Goal: Book appointment/travel/reservation

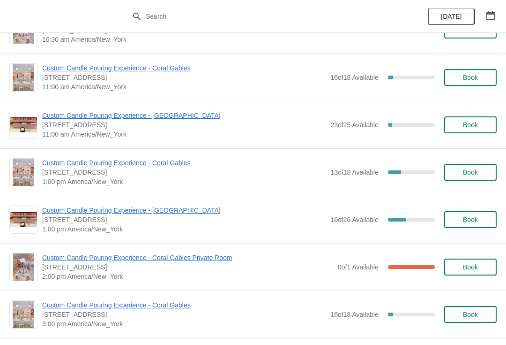
scroll to position [81, 0]
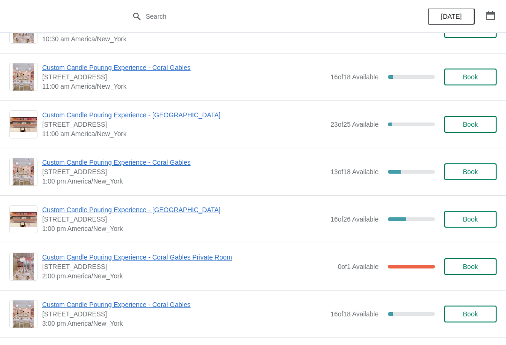
click at [137, 158] on span "Custom Candle Pouring Experience - Coral Gables" at bounding box center [184, 162] width 284 height 9
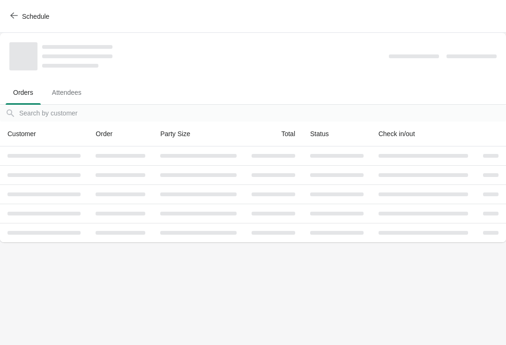
scroll to position [0, 0]
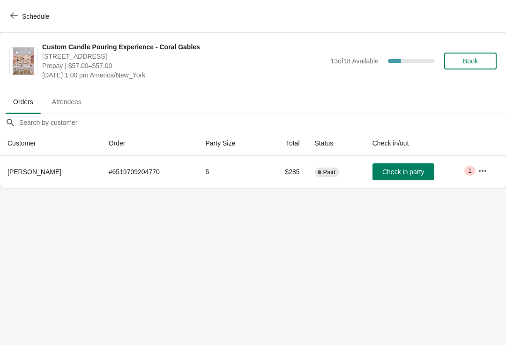
click at [487, 168] on icon "button" at bounding box center [482, 170] width 9 height 9
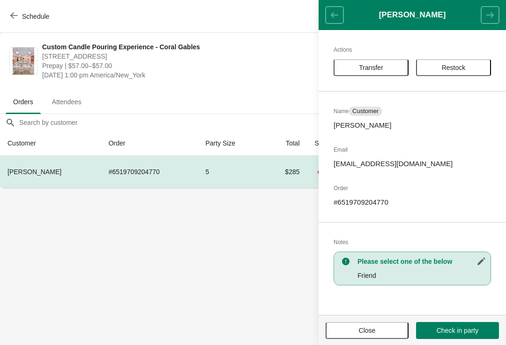
click at [379, 72] on button "Transfer" at bounding box center [371, 67] width 75 height 17
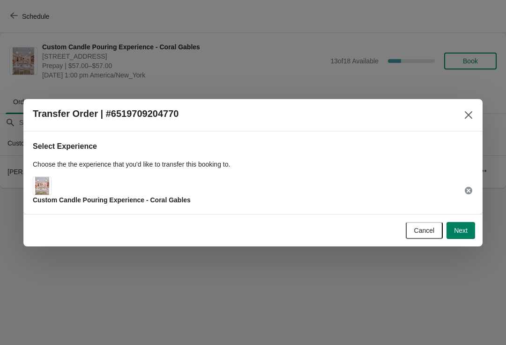
click at [470, 229] on button "Next" at bounding box center [461, 230] width 29 height 17
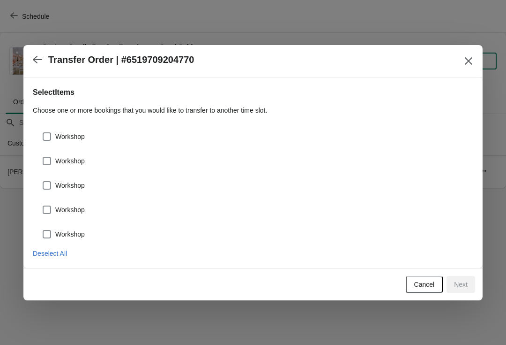
click at [82, 127] on div "Workshop" at bounding box center [253, 132] width 441 height 21
click at [78, 139] on span "Workshop" at bounding box center [70, 136] width 30 height 9
click at [43, 133] on input "Workshop" at bounding box center [43, 132] width 0 height 0
checkbox input "true"
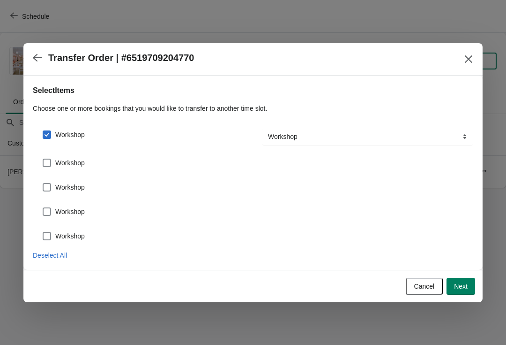
click at [76, 160] on span "Workshop" at bounding box center [70, 162] width 30 height 9
click at [43, 159] on input "Workshop" at bounding box center [43, 158] width 0 height 0
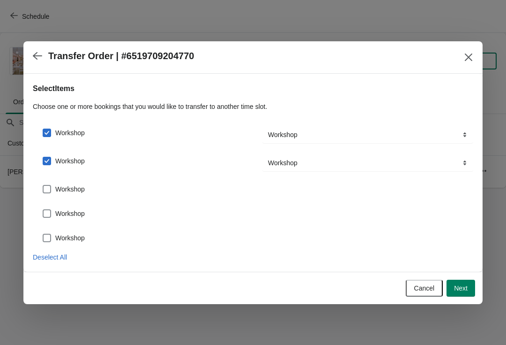
click at [79, 162] on span "Workshop" at bounding box center [70, 160] width 30 height 9
click at [43, 157] on input "Workshop" at bounding box center [43, 157] width 0 height 0
checkbox input "false"
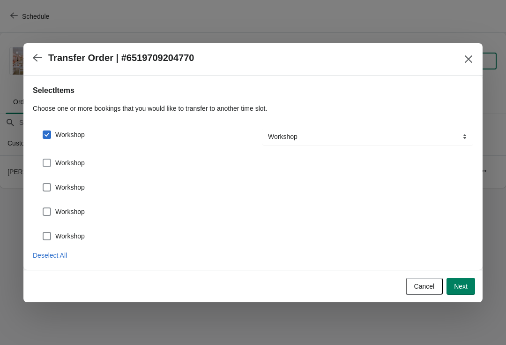
click at [463, 288] on span "Next" at bounding box center [461, 286] width 14 height 8
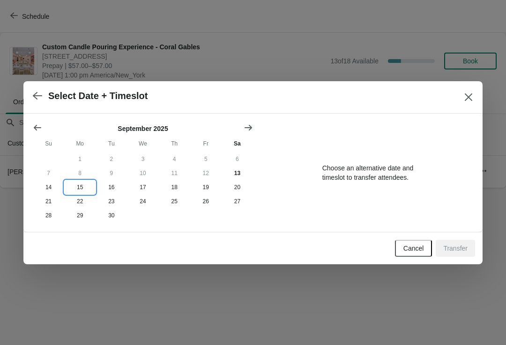
click at [73, 186] on button "15" at bounding box center [79, 187] width 31 height 14
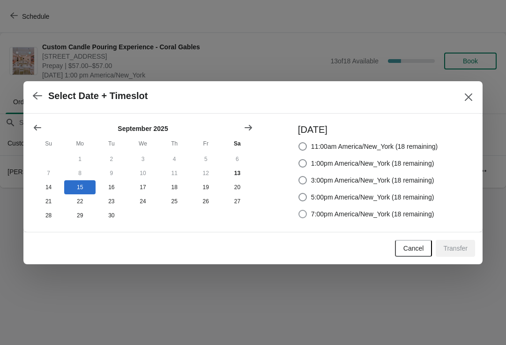
click at [399, 210] on span "7:00pm America/New_York (18 remaining)" at bounding box center [372, 213] width 123 height 9
click at [299, 210] on input "7:00pm America/New_York (18 remaining)" at bounding box center [299, 210] width 0 height 0
radio input "true"
click at [39, 125] on icon "Show previous month, August 2025" at bounding box center [37, 127] width 9 height 9
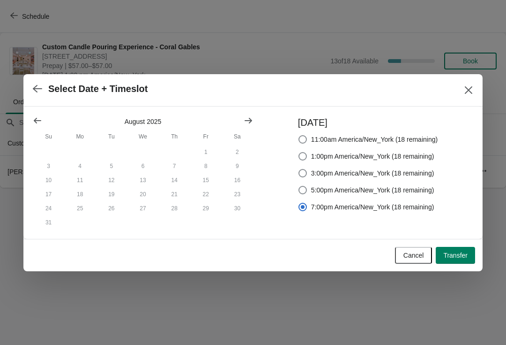
click at [34, 119] on icon "Show previous month, July 2025" at bounding box center [38, 121] width 8 height 6
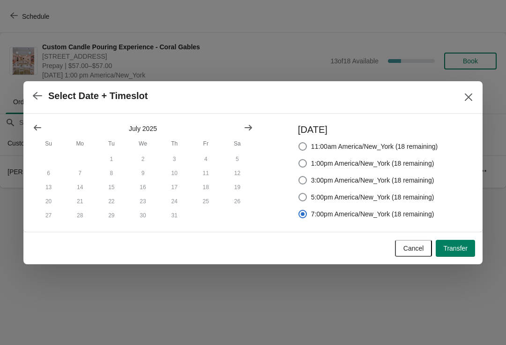
click at [30, 125] on button "Show previous month, June 2025" at bounding box center [37, 127] width 17 height 17
click at [34, 126] on icon "Show previous month, May 2025" at bounding box center [38, 128] width 8 height 6
click at [41, 126] on icon "Show previous month, April 2025" at bounding box center [37, 127] width 9 height 9
click at [37, 126] on icon "Show previous month, March 2025" at bounding box center [38, 128] width 8 height 6
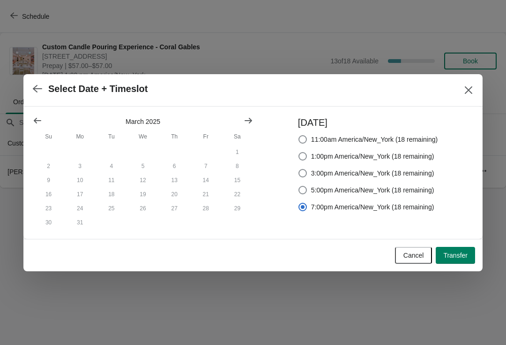
click at [35, 121] on icon "Show previous month, February 2025" at bounding box center [37, 120] width 9 height 9
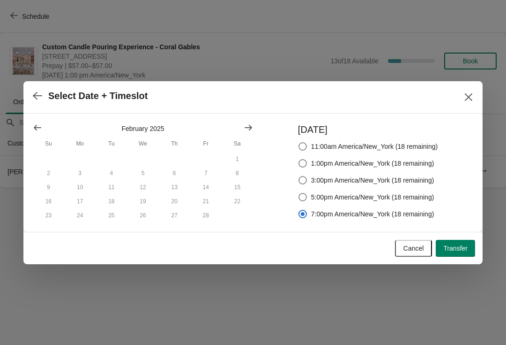
click at [33, 119] on button "Show previous month, January 2025" at bounding box center [37, 127] width 17 height 17
click at [36, 125] on icon "Show previous month, December 2024" at bounding box center [38, 128] width 8 height 6
click at [36, 125] on icon "Show previous month, November 2024" at bounding box center [38, 128] width 8 height 6
click at [36, 89] on button "button" at bounding box center [37, 96] width 17 height 18
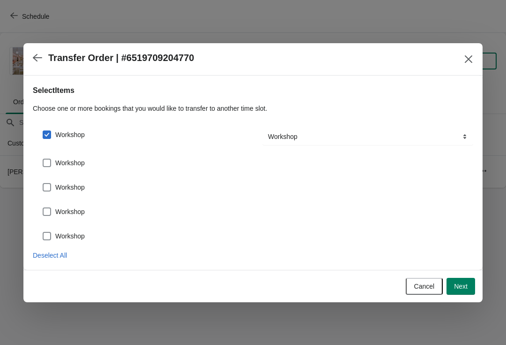
click at [44, 59] on button "button" at bounding box center [37, 58] width 17 height 18
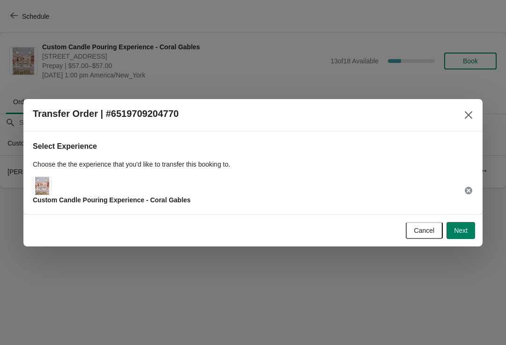
click at [468, 189] on icon at bounding box center [468, 190] width 9 height 9
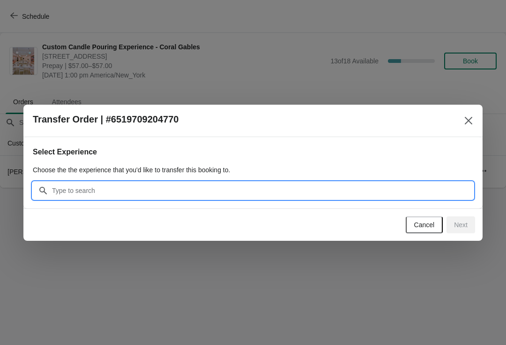
click at [192, 197] on input "Search" at bounding box center [263, 190] width 422 height 17
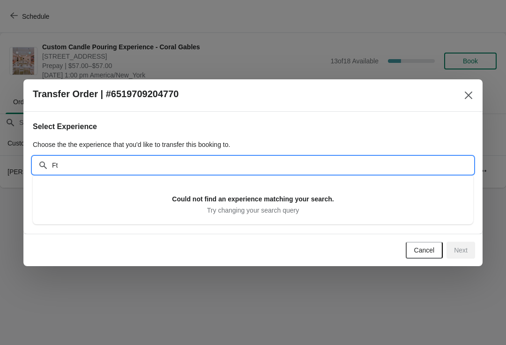
type input "F"
type input "Cand"
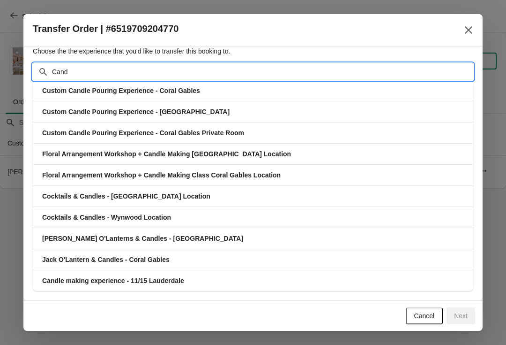
scroll to position [28, 0]
click at [167, 113] on span "Custom Candle Pouring Experience - [GEOGRAPHIC_DATA]" at bounding box center [136, 112] width 188 height 8
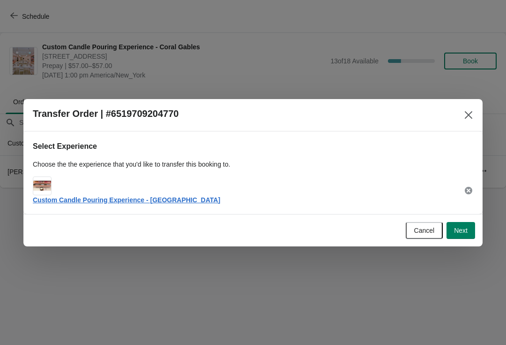
scroll to position [0, 0]
click at [460, 226] on span "Next" at bounding box center [461, 230] width 14 height 8
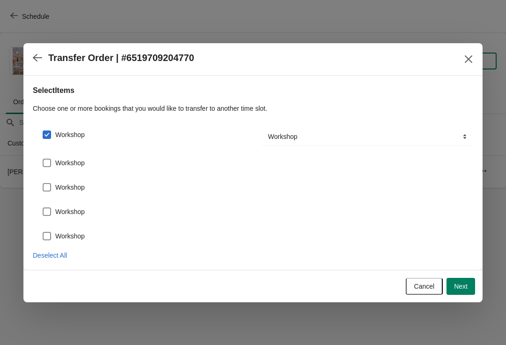
click at [470, 287] on button "Next" at bounding box center [461, 286] width 29 height 17
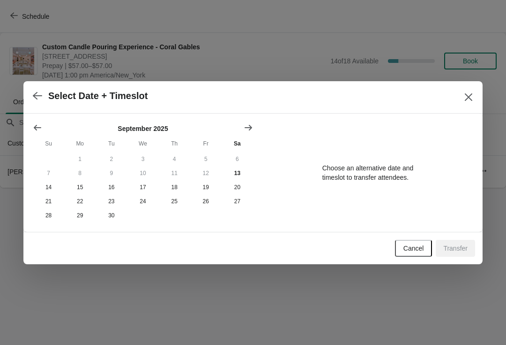
click at [468, 97] on icon "Close" at bounding box center [468, 96] width 9 height 9
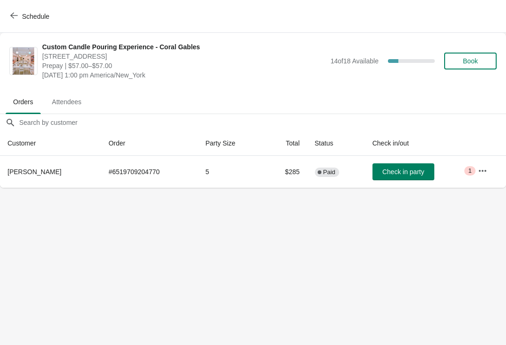
click at [481, 178] on button "button" at bounding box center [482, 170] width 17 height 17
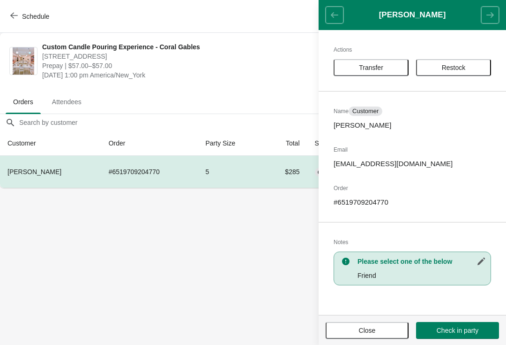
click at [472, 170] on div "Actions Transfer Restock Name Customer [PERSON_NAME] Email [EMAIL_ADDRESS][DOMA…" at bounding box center [413, 172] width 188 height 285
click at [366, 329] on span "Close" at bounding box center [367, 330] width 17 height 8
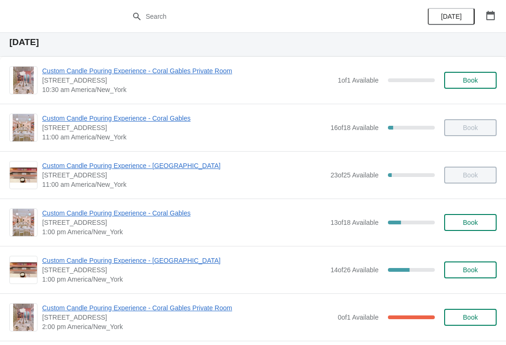
scroll to position [31, 0]
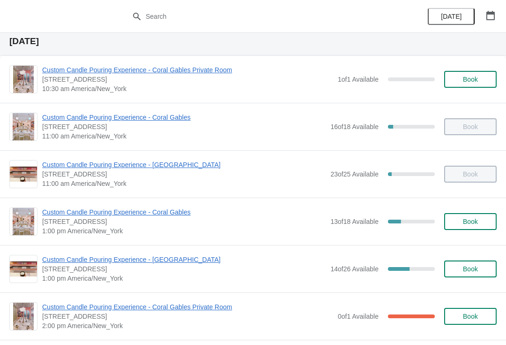
click at [471, 220] on span "Book" at bounding box center [470, 222] width 15 height 8
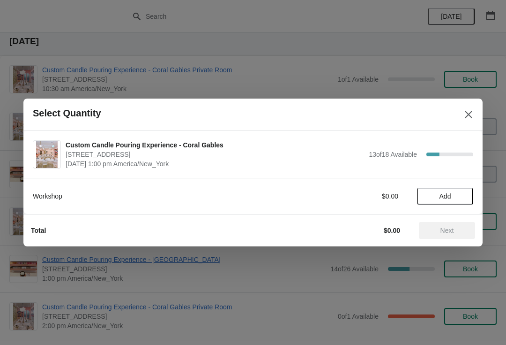
click at [444, 198] on span "Add" at bounding box center [446, 196] width 12 height 8
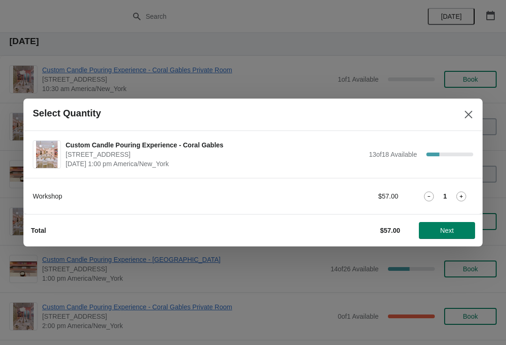
click at [456, 234] on button "Next" at bounding box center [447, 230] width 56 height 17
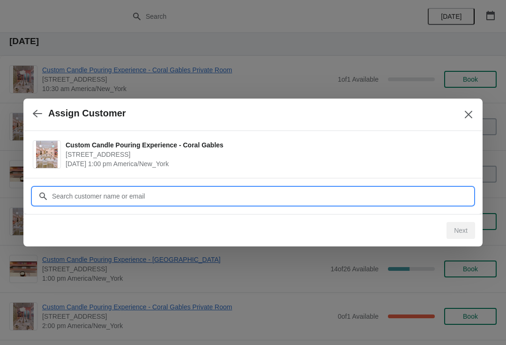
click at [433, 195] on input "Customer" at bounding box center [263, 196] width 422 height 17
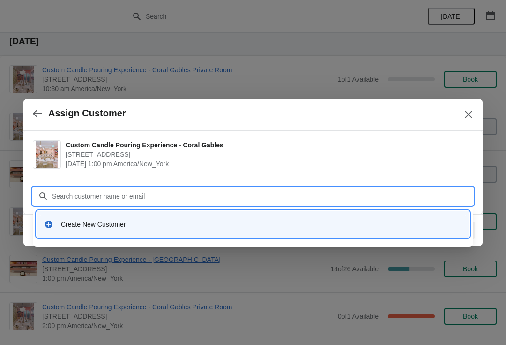
type input "C"
click at [154, 218] on div "Create New Customer" at bounding box center [253, 223] width 426 height 19
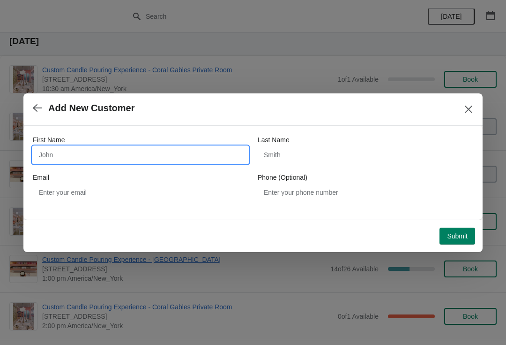
click at [132, 146] on input "First Name" at bounding box center [141, 154] width 216 height 17
type input "John"
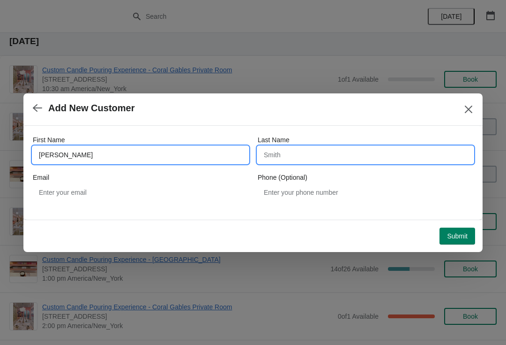
click at [338, 152] on input "Last Name" at bounding box center [366, 154] width 216 height 17
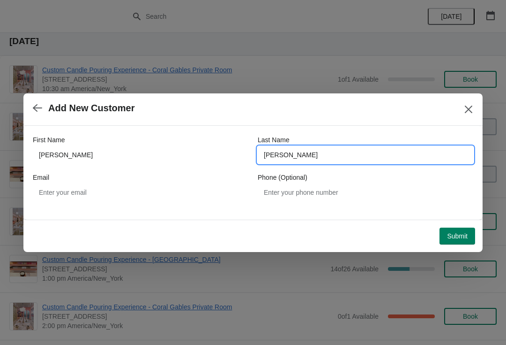
type input "Smith"
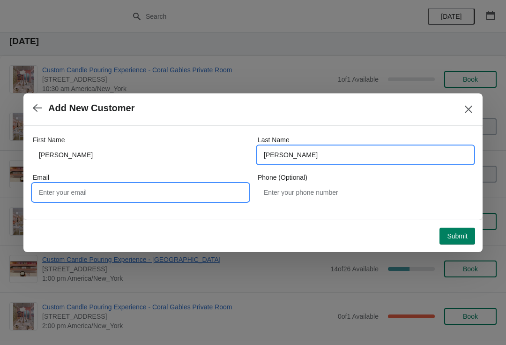
click at [180, 187] on input "Email" at bounding box center [141, 192] width 216 height 17
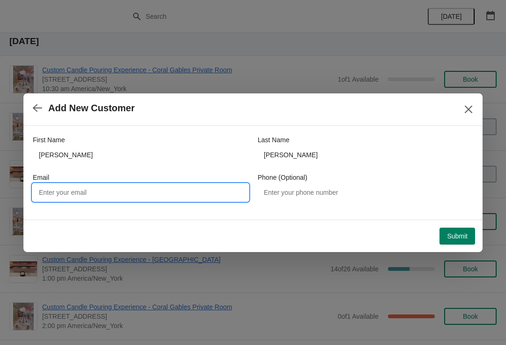
click at [308, 179] on label "Phone (Optional)" at bounding box center [283, 177] width 50 height 9
click at [308, 184] on input "Phone (Optional)" at bounding box center [366, 192] width 216 height 17
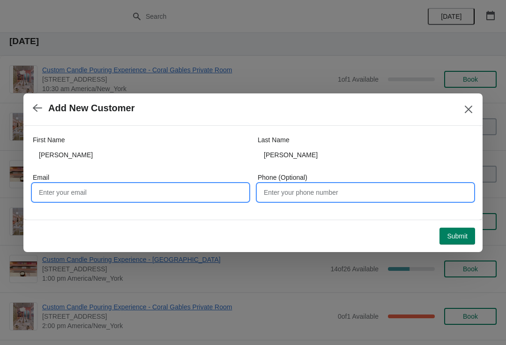
click at [293, 194] on input "Phone (Optional)" at bounding box center [366, 192] width 216 height 17
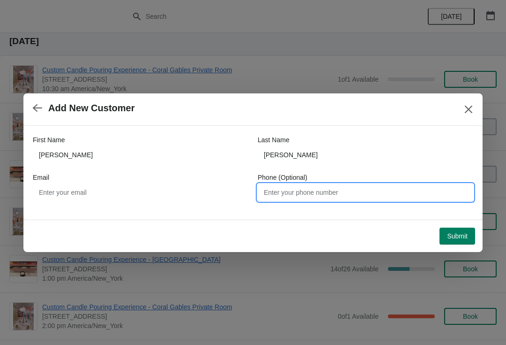
click at [461, 233] on span "Submit" at bounding box center [457, 236] width 21 height 8
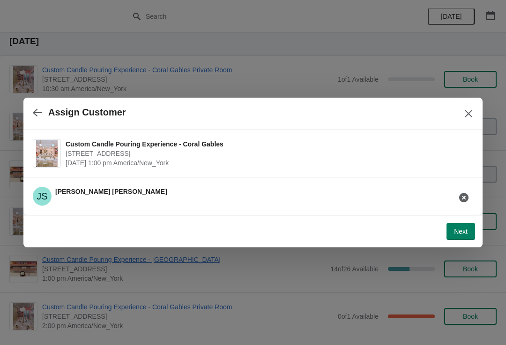
click at [469, 231] on button "Next" at bounding box center [461, 231] width 29 height 17
select select "Friend"
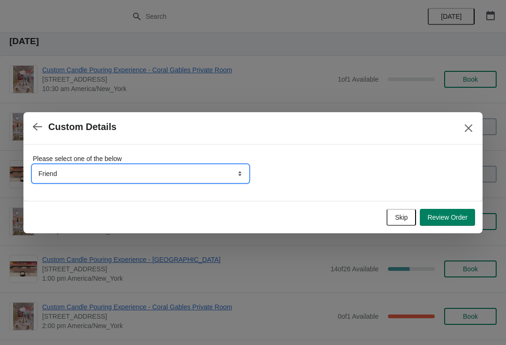
click at [240, 170] on select "Friend Instagram Tiktok Google Walk-by Attended an event Yelp" at bounding box center [141, 173] width 216 height 17
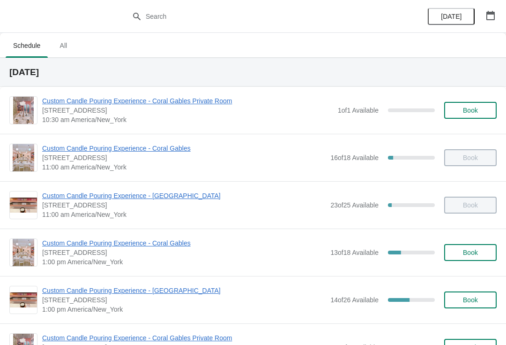
click at [488, 8] on button "button" at bounding box center [490, 15] width 17 height 17
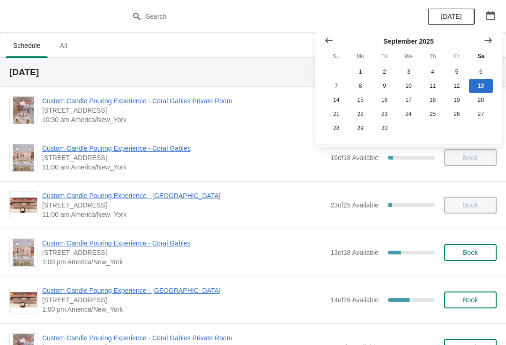
click at [484, 39] on icon "Show next month, October 2025" at bounding box center [488, 40] width 9 height 9
click at [415, 98] on button "15" at bounding box center [409, 100] width 24 height 14
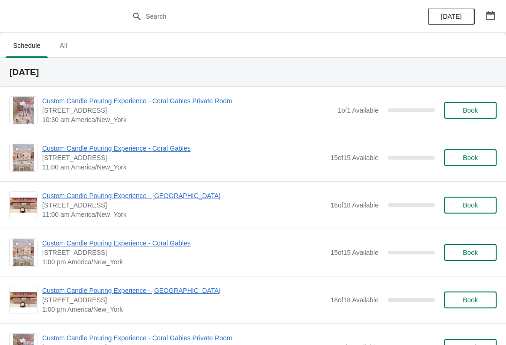
click at [491, 9] on button "button" at bounding box center [490, 15] width 17 height 17
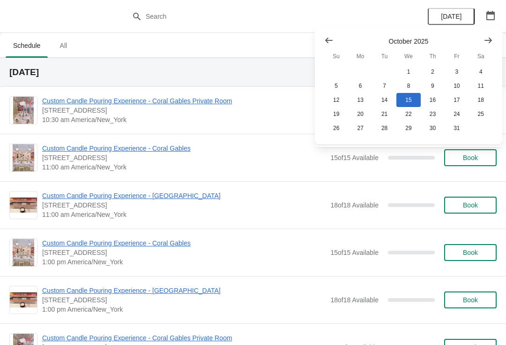
click at [480, 43] on button "Show next month, November 2025" at bounding box center [488, 40] width 17 height 17
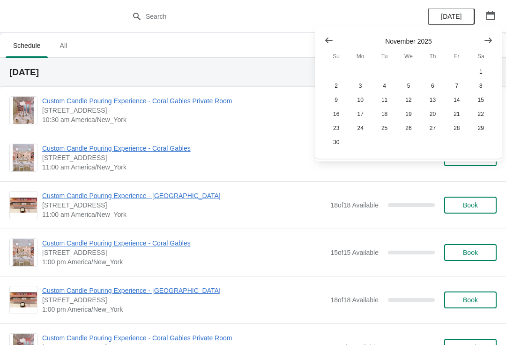
click at [488, 45] on icon "Show next month, December 2025" at bounding box center [488, 40] width 9 height 9
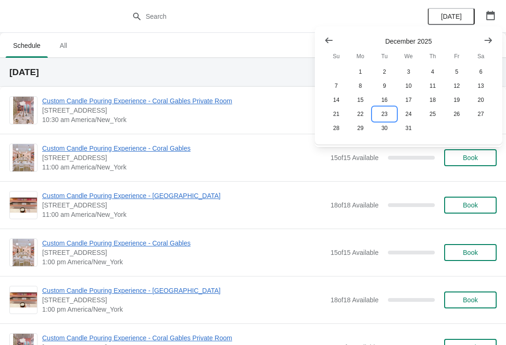
click at [391, 108] on button "23" at bounding box center [385, 114] width 24 height 14
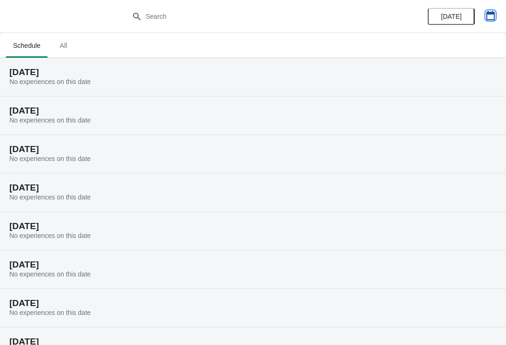
click at [487, 13] on icon "button" at bounding box center [491, 15] width 8 height 9
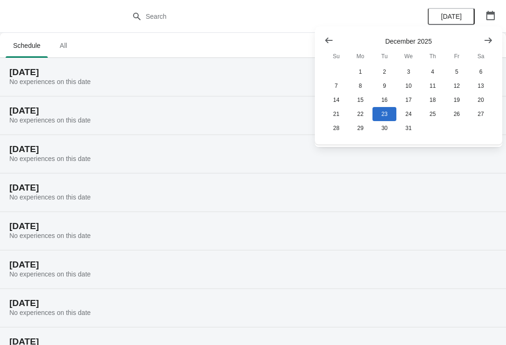
click at [323, 40] on button "Show previous month, November 2025" at bounding box center [329, 40] width 17 height 17
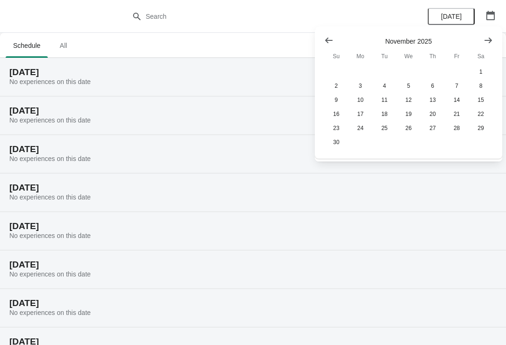
click at [321, 38] on button "Show previous month, October 2025" at bounding box center [329, 40] width 17 height 17
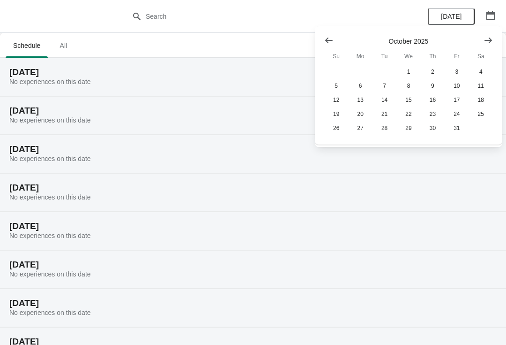
click at [324, 36] on button "Show previous month, September 2025" at bounding box center [329, 40] width 17 height 17
click at [401, 90] on button "10" at bounding box center [409, 86] width 24 height 14
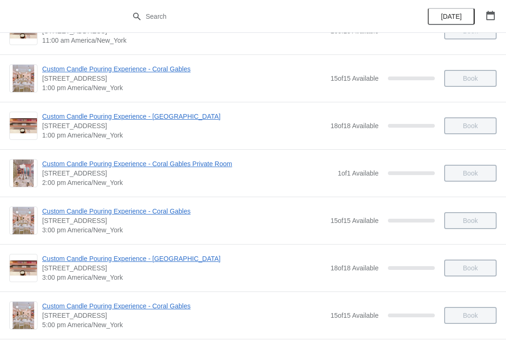
scroll to position [177, 0]
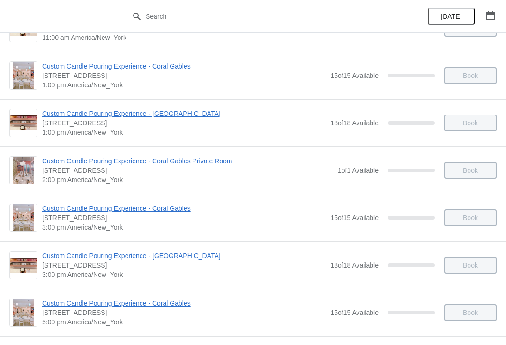
click at [452, 170] on div "Book" at bounding box center [466, 170] width 62 height 17
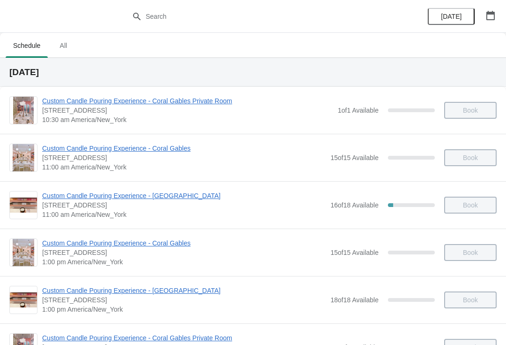
scroll to position [0, 0]
click at [482, 16] on button "button" at bounding box center [490, 15] width 17 height 17
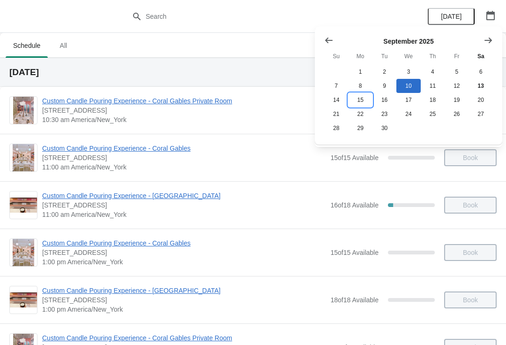
click at [361, 100] on button "15" at bounding box center [360, 100] width 24 height 14
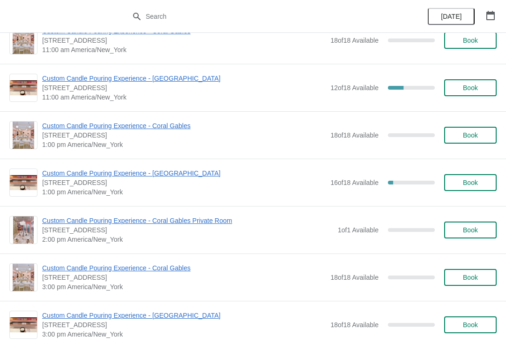
scroll to position [118, 0]
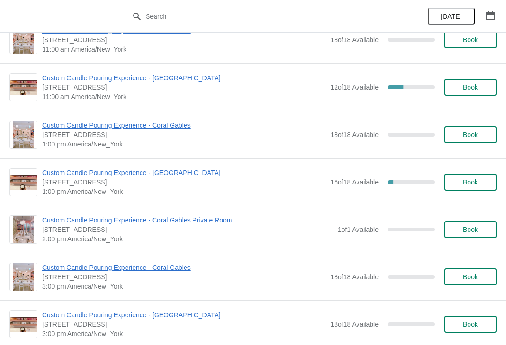
click at [469, 234] on button "Book" at bounding box center [470, 229] width 53 height 17
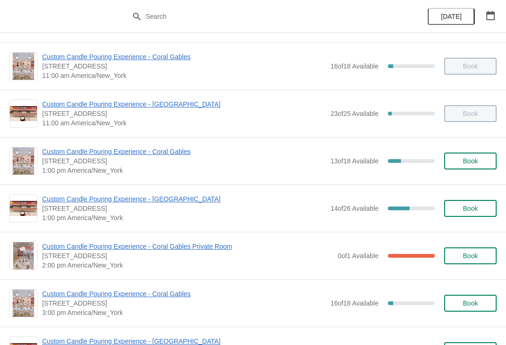
scroll to position [92, 0]
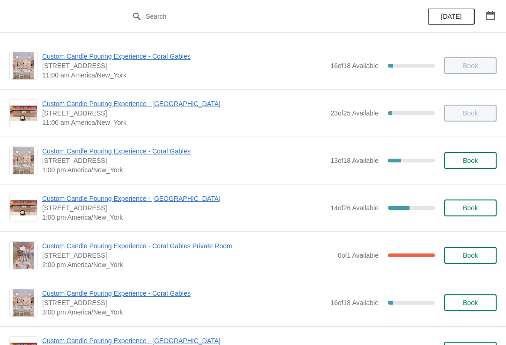
click at [95, 147] on span "Custom Candle Pouring Experience - Coral Gables" at bounding box center [184, 150] width 284 height 9
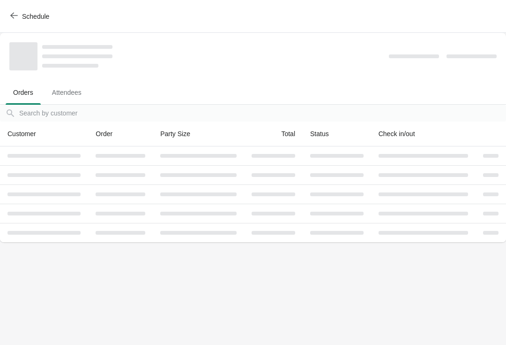
scroll to position [0, 0]
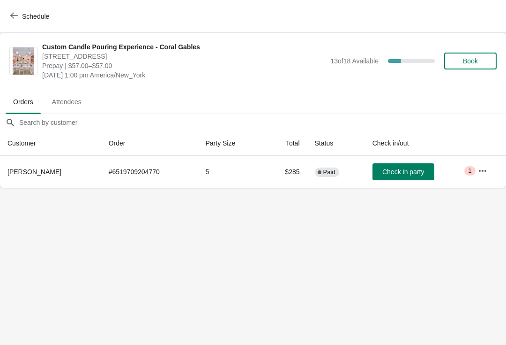
click at [482, 172] on icon "button" at bounding box center [482, 170] width 9 height 9
